Goal: Transaction & Acquisition: Download file/media

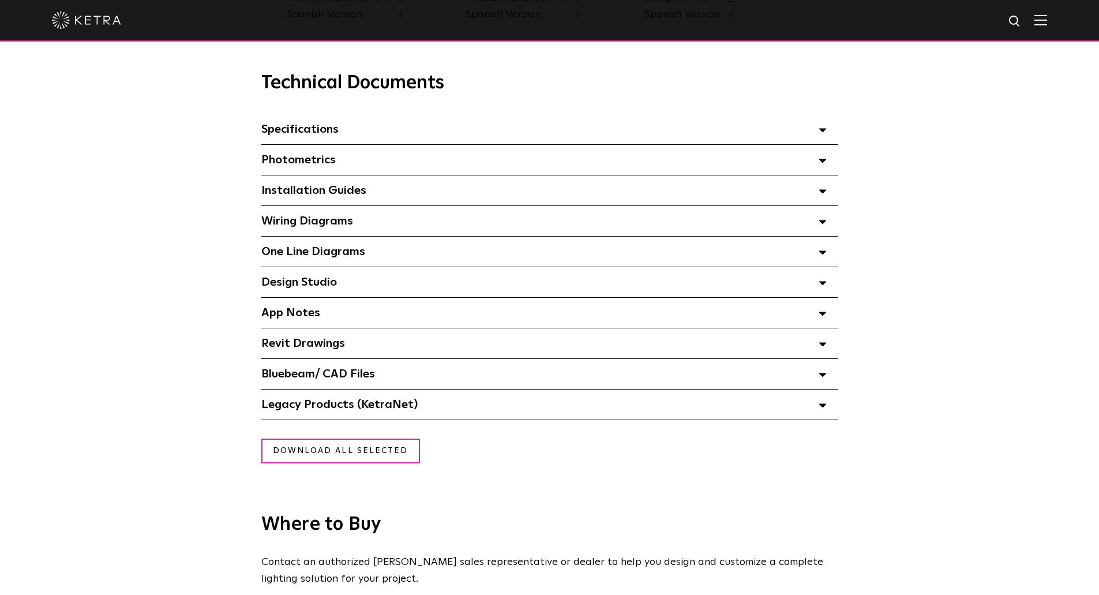
scroll to position [750, 0]
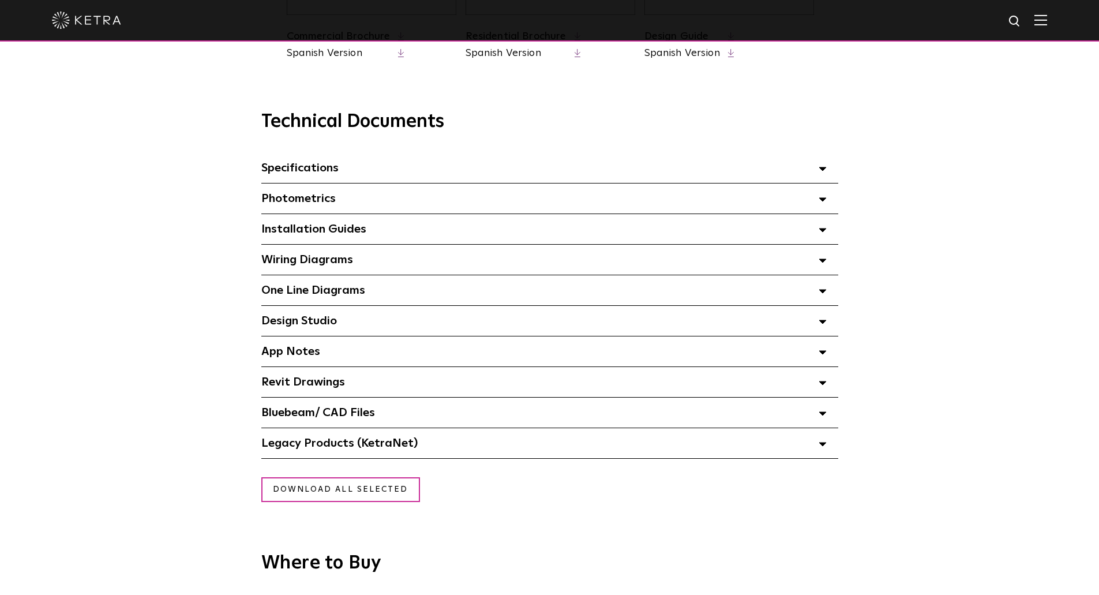
click at [811, 170] on div "Specifications Select checkboxes to use the bulk download option below" at bounding box center [549, 168] width 577 height 30
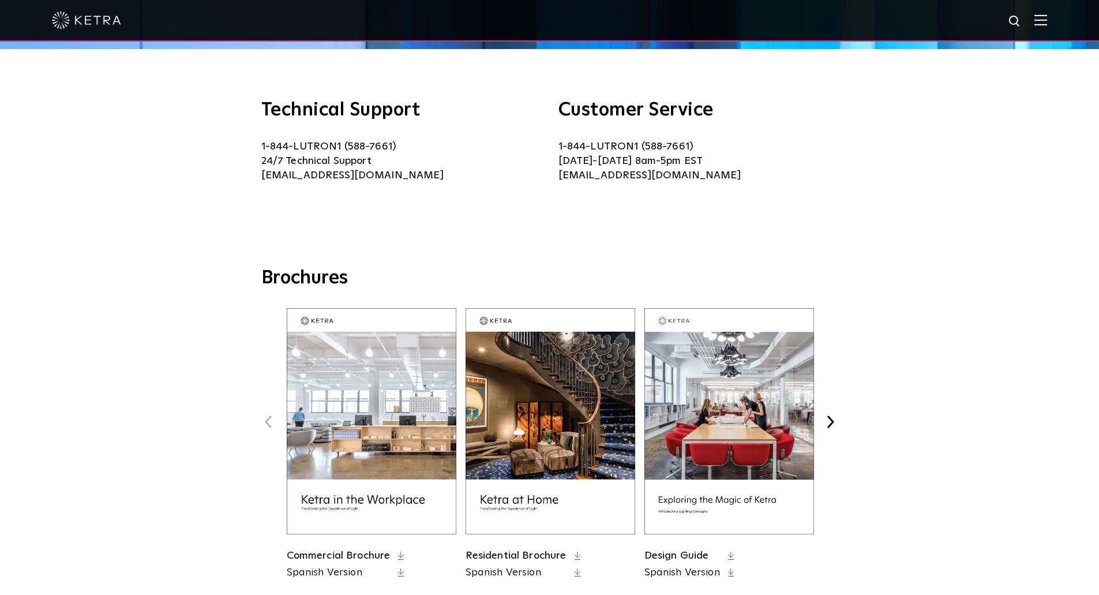
scroll to position [0, 0]
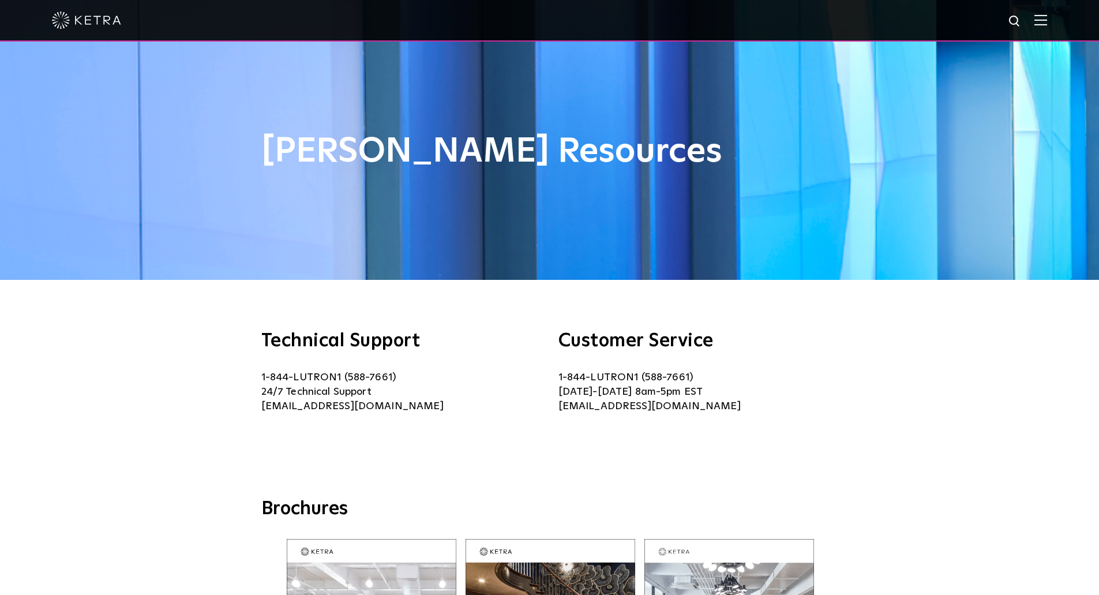
click at [1019, 23] on img at bounding box center [1015, 21] width 14 height 14
click at [916, 28] on input "text" at bounding box center [905, 22] width 148 height 26
type input "D2 Wall Wash"
click at [978, 13] on button "Search" at bounding box center [986, 21] width 17 height 17
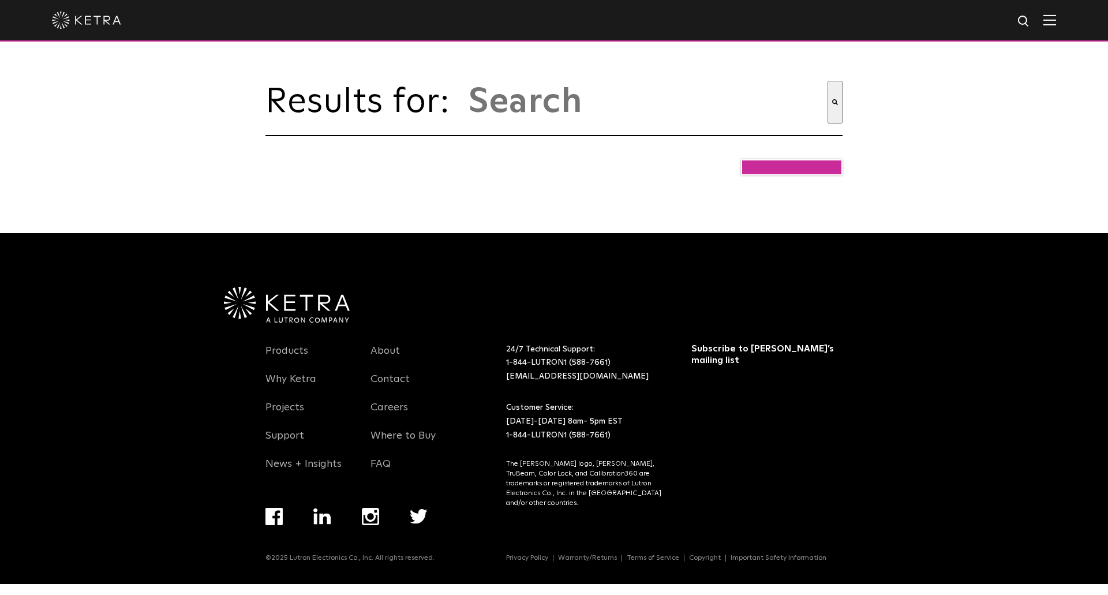
type input "d2 wall wash"
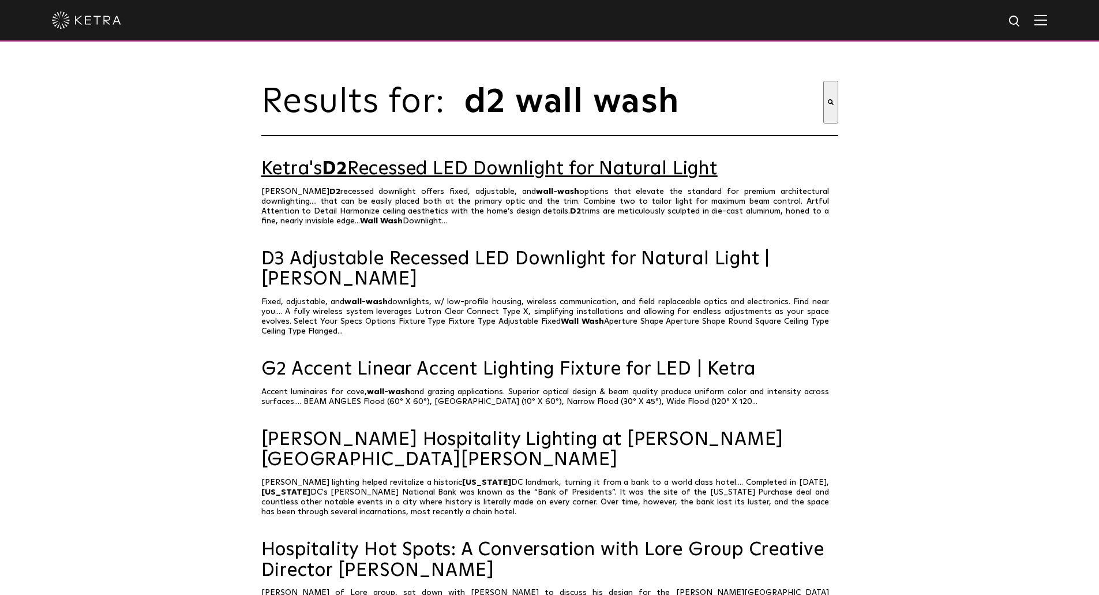
click at [397, 166] on link "Ketra's D2 Recessed LED Downlight for Natural Light" at bounding box center [549, 169] width 577 height 20
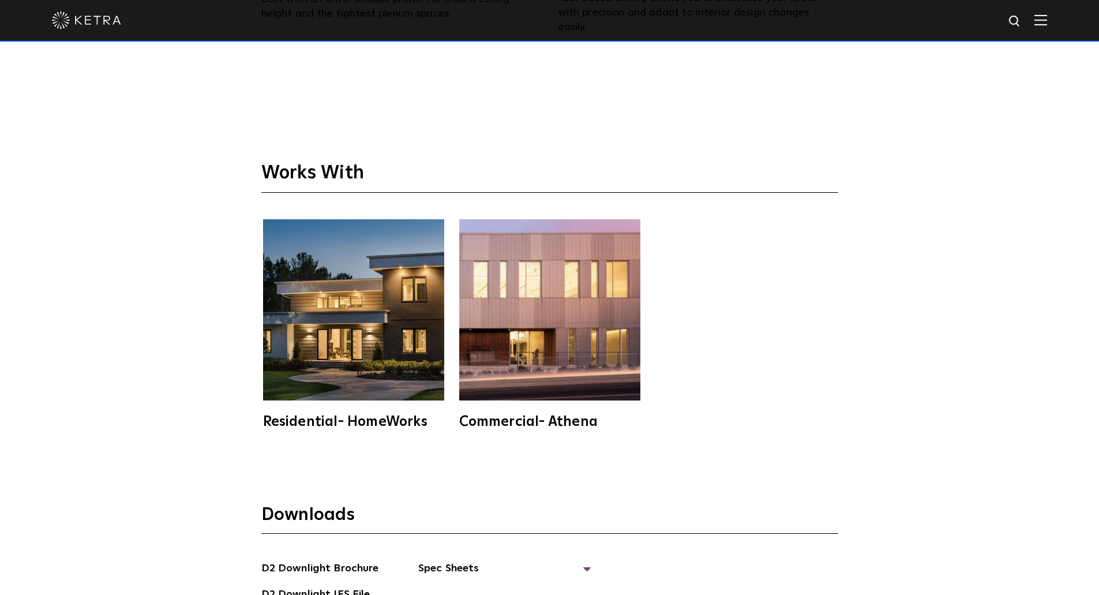
scroll to position [3519, 0]
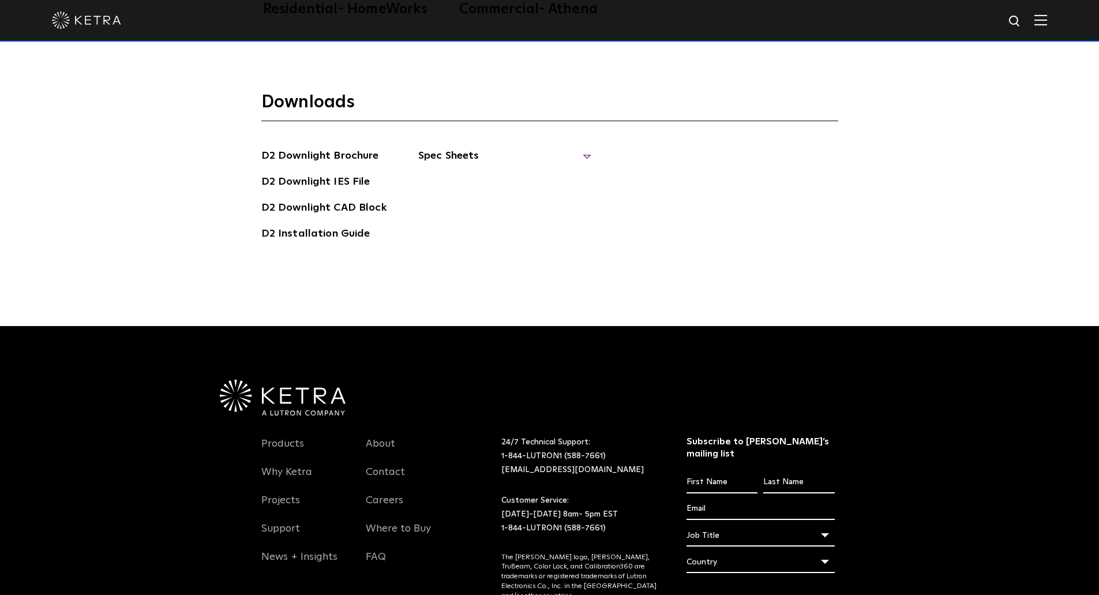
click at [581, 148] on span "Spec Sheets" at bounding box center [504, 160] width 173 height 25
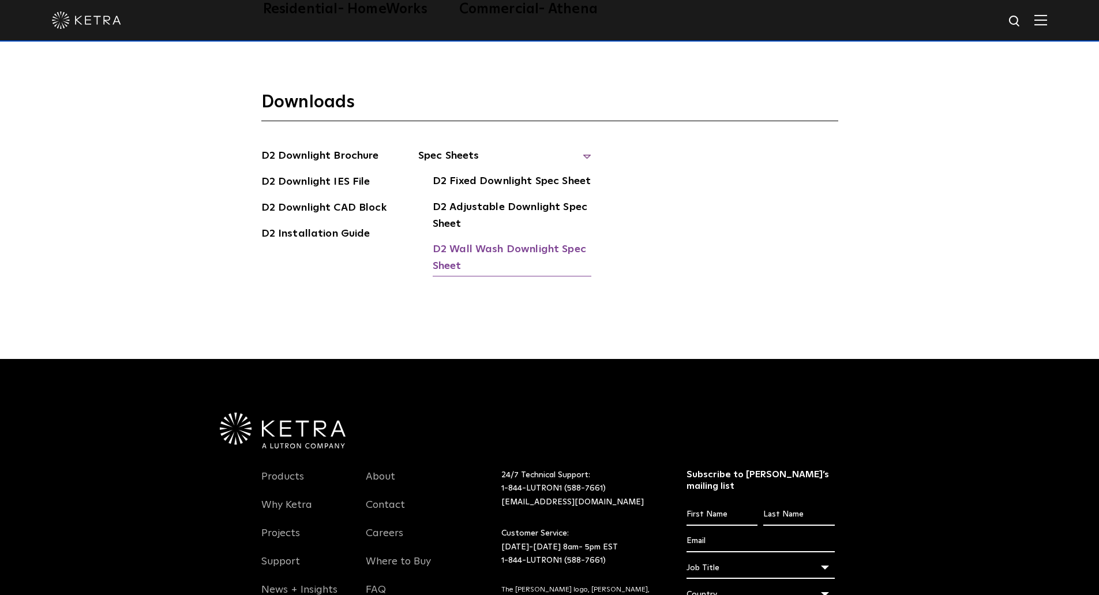
click at [504, 241] on link "D2 Wall Wash Downlight Spec Sheet" at bounding box center [512, 258] width 159 height 35
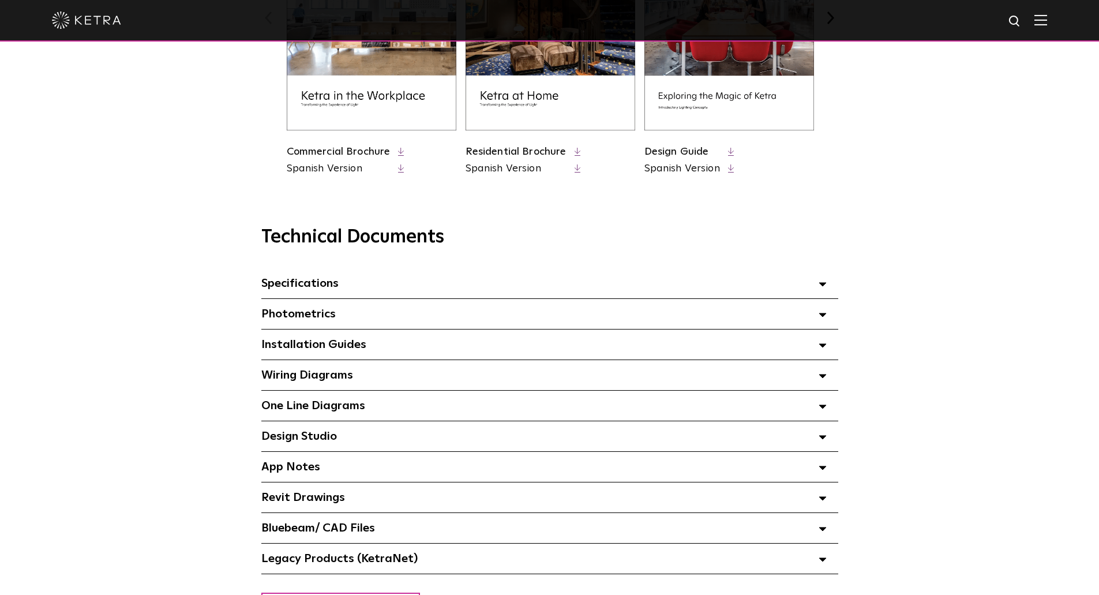
click at [347, 295] on div "Specifications Select checkboxes to use the bulk download option below" at bounding box center [549, 283] width 577 height 30
